Goal: Transaction & Acquisition: Purchase product/service

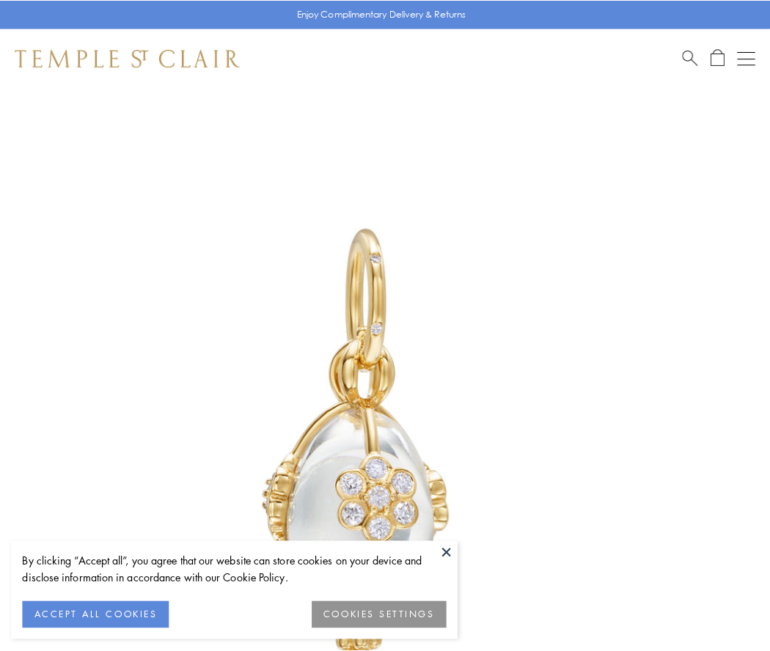
scroll to position [37, 0]
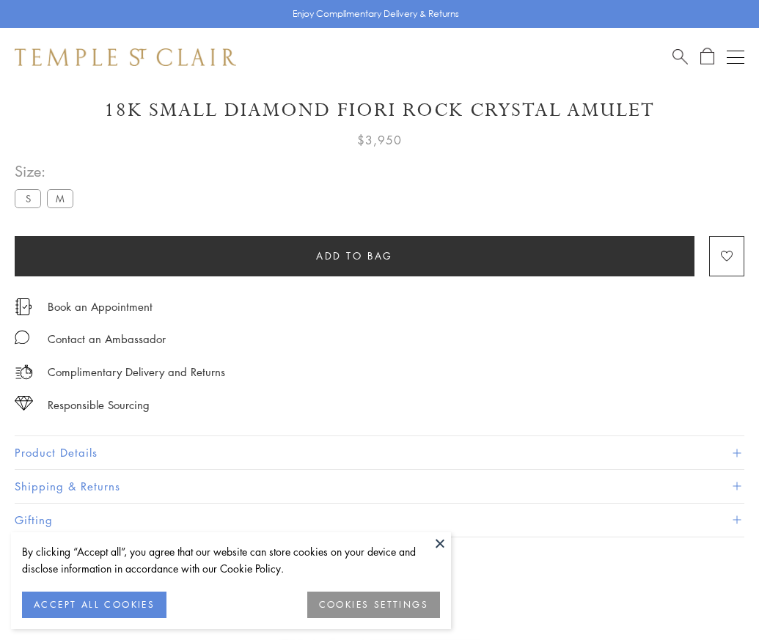
click at [354, 255] on span "Add to bag" at bounding box center [354, 256] width 77 height 16
